Goal: Task Accomplishment & Management: Manage account settings

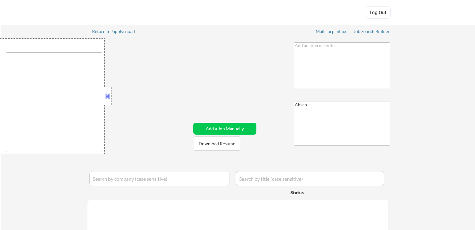
select select ""applied""
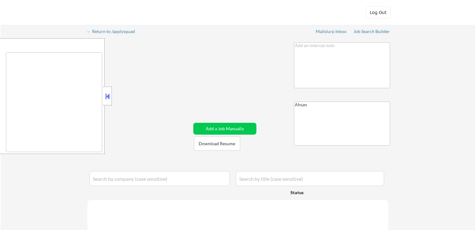
select select ""applied""
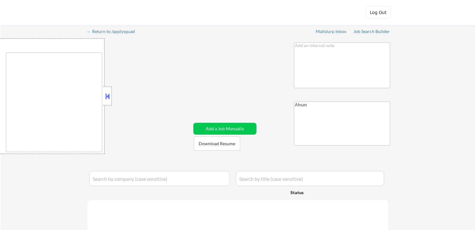
select select ""applied""
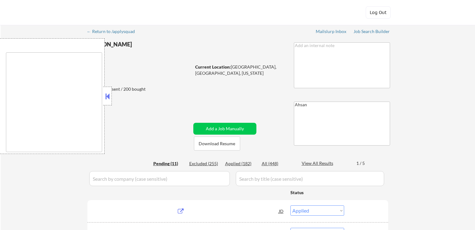
select select ""pending""
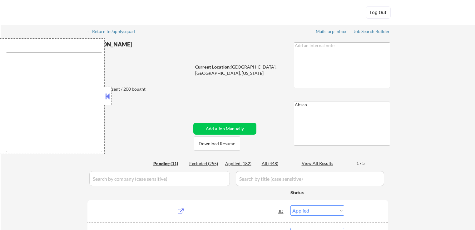
select select ""pending""
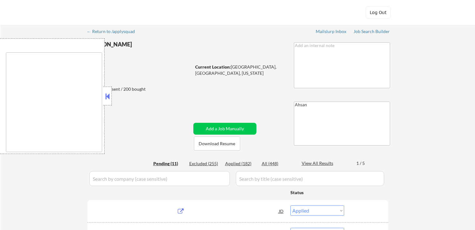
select select ""pending""
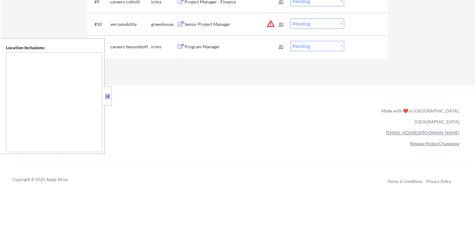
scroll to position [375, 0]
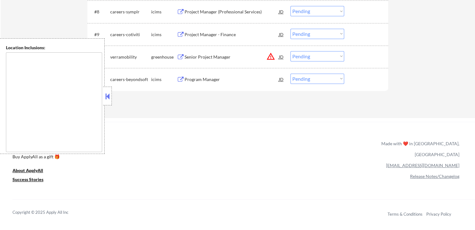
click at [106, 101] on button at bounding box center [107, 96] width 7 height 9
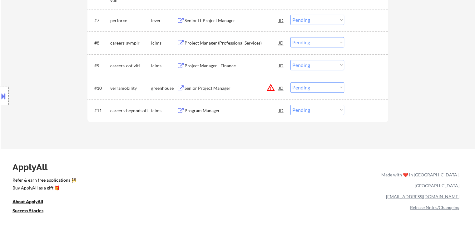
scroll to position [312, 0]
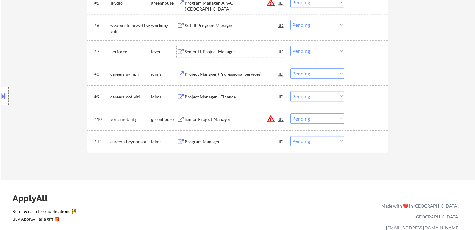
click at [191, 53] on div "Senior IT Project Manager" at bounding box center [232, 52] width 94 height 6
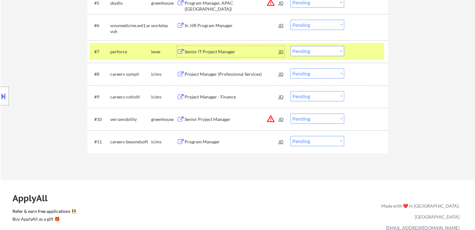
click at [325, 47] on select "Choose an option... Pending Applied Excluded (Questions) Excluded (Expired) Exc…" at bounding box center [317, 51] width 54 height 10
click at [290, 46] on select "Choose an option... Pending Applied Excluded (Questions) Excluded (Expired) Exc…" at bounding box center [317, 51] width 54 height 10
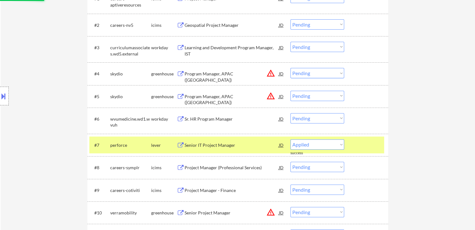
select select ""pending""
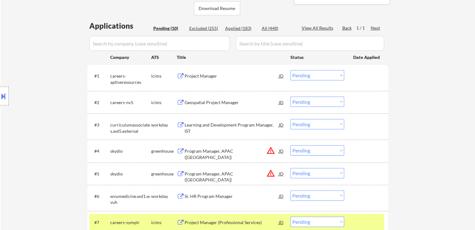
scroll to position [156, 0]
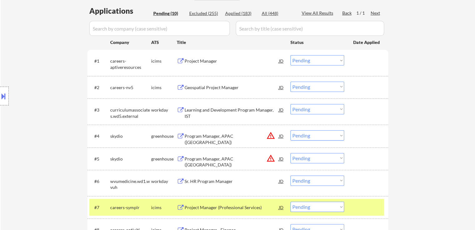
click at [198, 61] on div "Project Manager" at bounding box center [232, 61] width 94 height 6
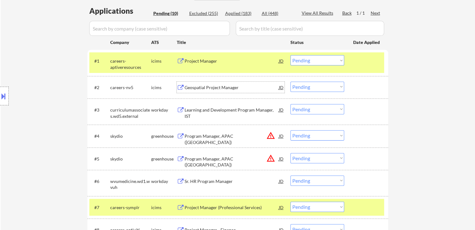
click at [195, 87] on div "Geospatial Project Manager" at bounding box center [232, 88] width 94 height 6
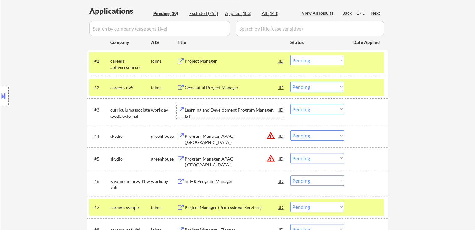
click at [186, 114] on div "Learning and Development Program Manager, IST" at bounding box center [232, 113] width 94 height 12
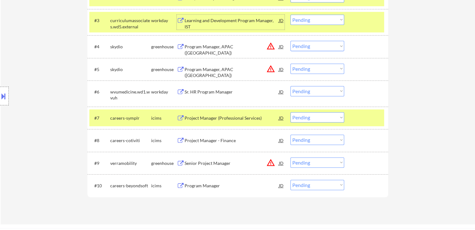
scroll to position [187, 0]
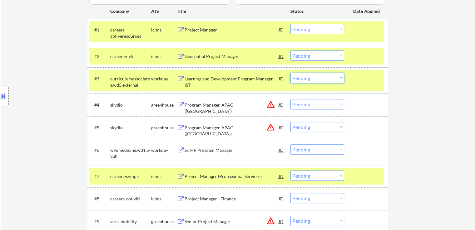
click at [309, 80] on select "Choose an option... Pending Applied Excluded (Questions) Excluded (Expired) Exc…" at bounding box center [317, 78] width 54 height 10
click at [290, 73] on select "Choose an option... Pending Applied Excluded (Questions) Excluded (Expired) Exc…" at bounding box center [317, 78] width 54 height 10
select select ""pending""
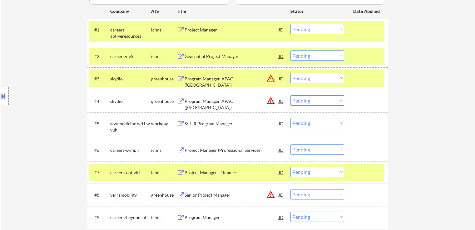
drag, startPoint x: 312, startPoint y: 27, endPoint x: 312, endPoint y: 33, distance: 5.3
click at [312, 27] on select "Choose an option... Pending Applied Excluded (Questions) Excluded (Expired) Exc…" at bounding box center [317, 29] width 54 height 10
click at [290, 24] on select "Choose an option... Pending Applied Excluded (Questions) Excluded (Expired) Exc…" at bounding box center [317, 29] width 54 height 10
select select ""pending""
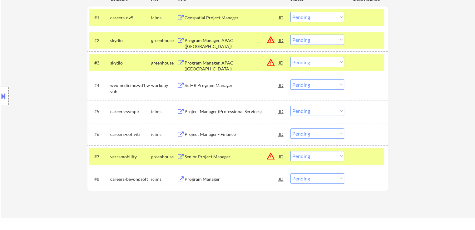
scroll to position [219, 0]
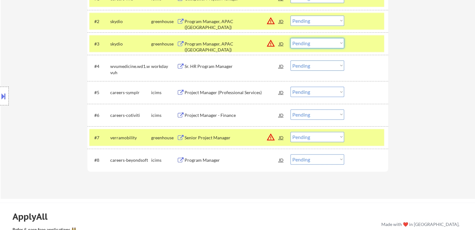
click at [317, 42] on select "Choose an option... Pending Applied Excluded (Questions) Excluded (Expired) Exc…" at bounding box center [317, 43] width 54 height 10
click at [290, 38] on select "Choose an option... Pending Applied Excluded (Questions) Excluded (Expired) Exc…" at bounding box center [317, 43] width 54 height 10
click at [317, 18] on select "Choose an option... Pending Applied Excluded (Questions) Excluded (Expired) Exc…" at bounding box center [317, 21] width 54 height 10
select select ""pending""
click at [290, 16] on select "Choose an option... Pending Applied Excluded (Questions) Excluded (Expired) Exc…" at bounding box center [317, 21] width 54 height 10
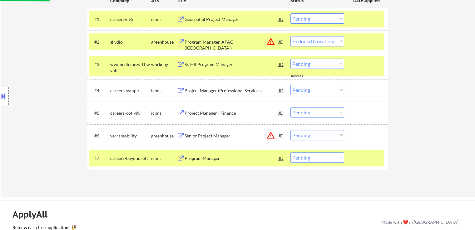
scroll to position [187, 0]
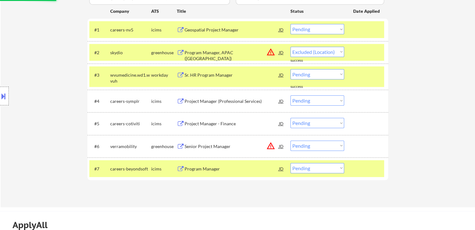
select select ""pending""
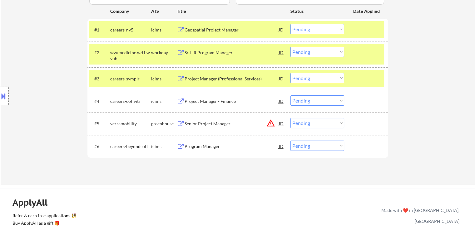
click at [196, 126] on div "Senior Project Manager" at bounding box center [232, 124] width 94 height 6
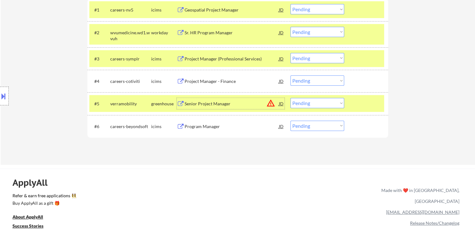
scroll to position [219, 0]
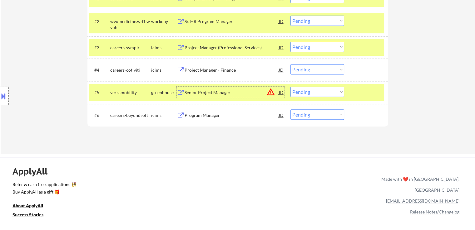
click at [326, 91] on select "Choose an option... Pending Applied Excluded (Questions) Excluded (Expired) Exc…" at bounding box center [317, 92] width 54 height 10
click at [290, 87] on select "Choose an option... Pending Applied Excluded (Questions) Excluded (Expired) Exc…" at bounding box center [317, 92] width 54 height 10
select select ""pending""
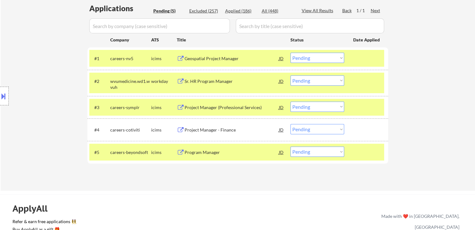
scroll to position [156, 0]
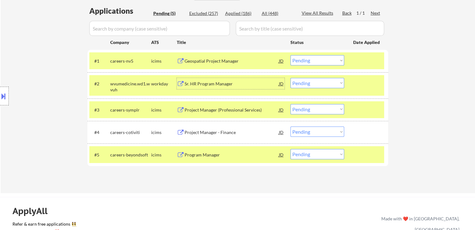
click at [187, 83] on div "Sr. HR Program Manager" at bounding box center [232, 84] width 94 height 6
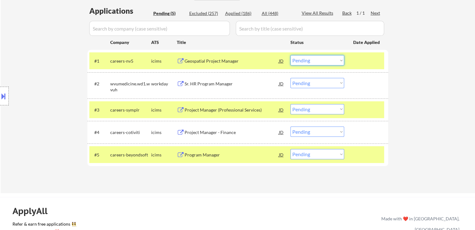
click at [323, 63] on select "Choose an option... Pending Applied Excluded (Questions) Excluded (Expired) Exc…" at bounding box center [317, 60] width 54 height 10
click at [290, 55] on select "Choose an option... Pending Applied Excluded (Questions) Excluded (Expired) Exc…" at bounding box center [317, 60] width 54 height 10
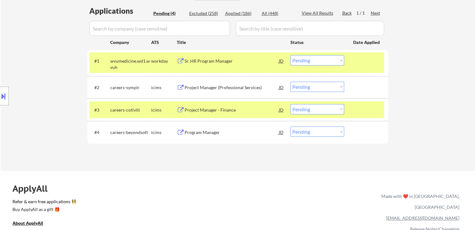
drag, startPoint x: 317, startPoint y: 60, endPoint x: 318, endPoint y: 65, distance: 5.7
click at [317, 60] on select "Choose an option... Pending Applied Excluded (Questions) Excluded (Expired) Exc…" at bounding box center [317, 60] width 54 height 10
click at [290, 55] on select "Choose an option... Pending Applied Excluded (Questions) Excluded (Expired) Exc…" at bounding box center [317, 60] width 54 height 10
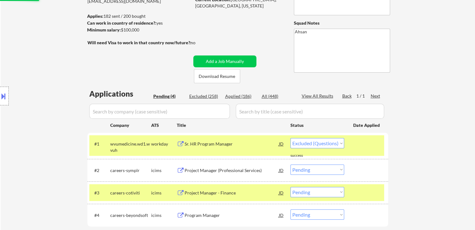
select select ""pending""
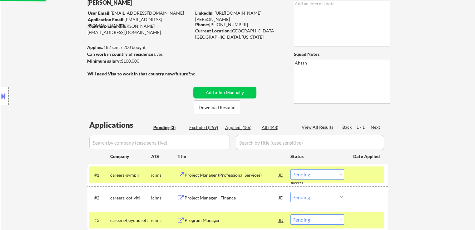
scroll to position [31, 0]
